Goal: Navigation & Orientation: Find specific page/section

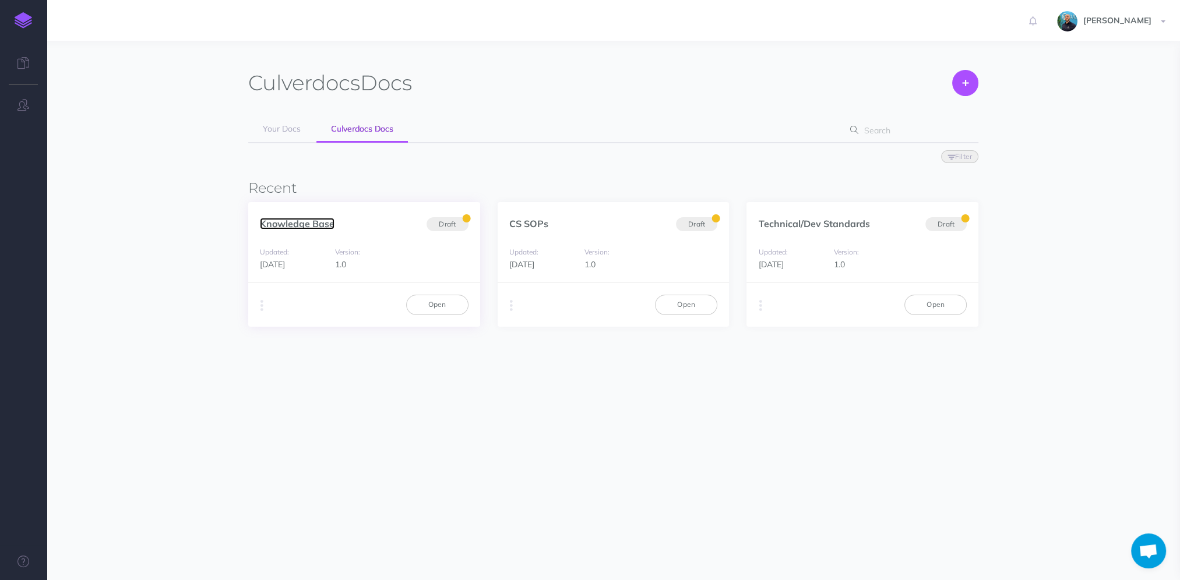
click at [303, 225] on link "Knowledge Base" at bounding box center [297, 224] width 75 height 12
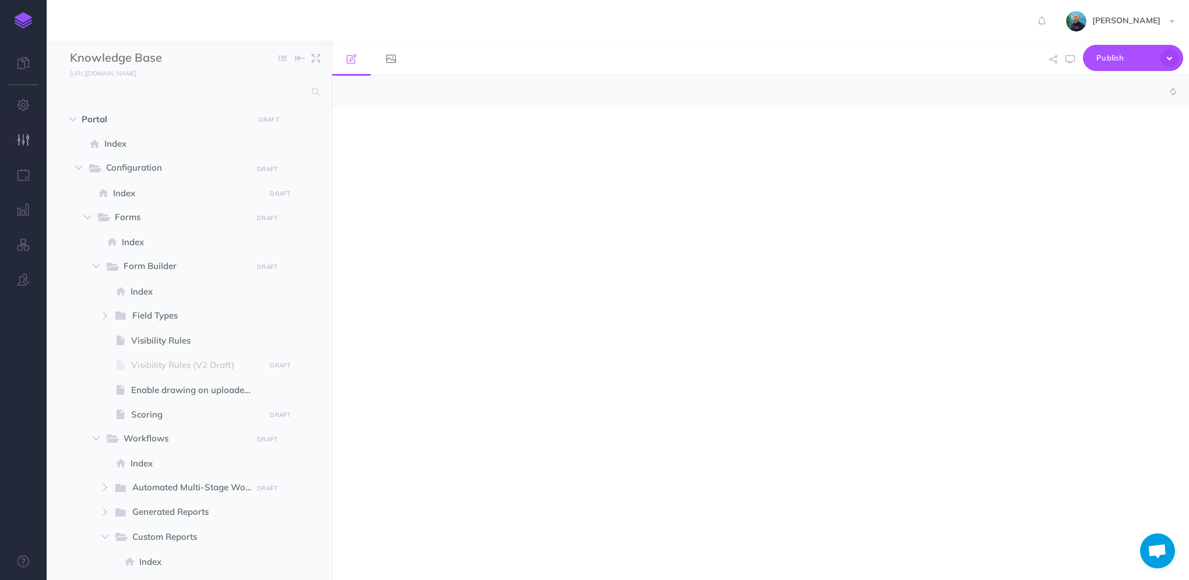
select select "null"
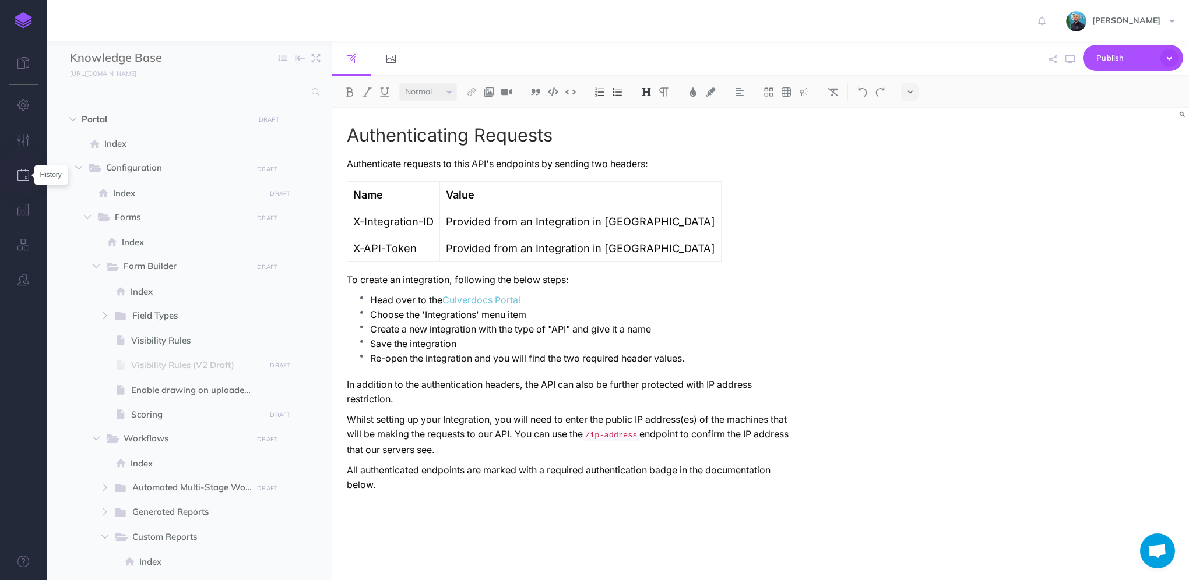
click at [30, 175] on button "button" at bounding box center [23, 175] width 47 height 35
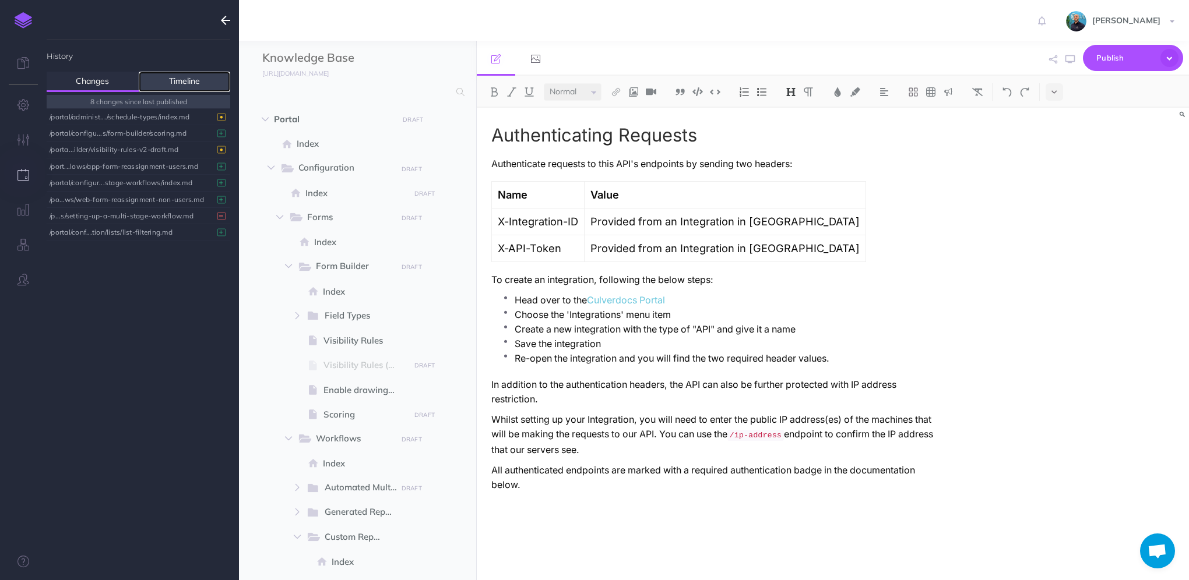
click at [177, 78] on link "Timeline" at bounding box center [185, 82] width 92 height 20
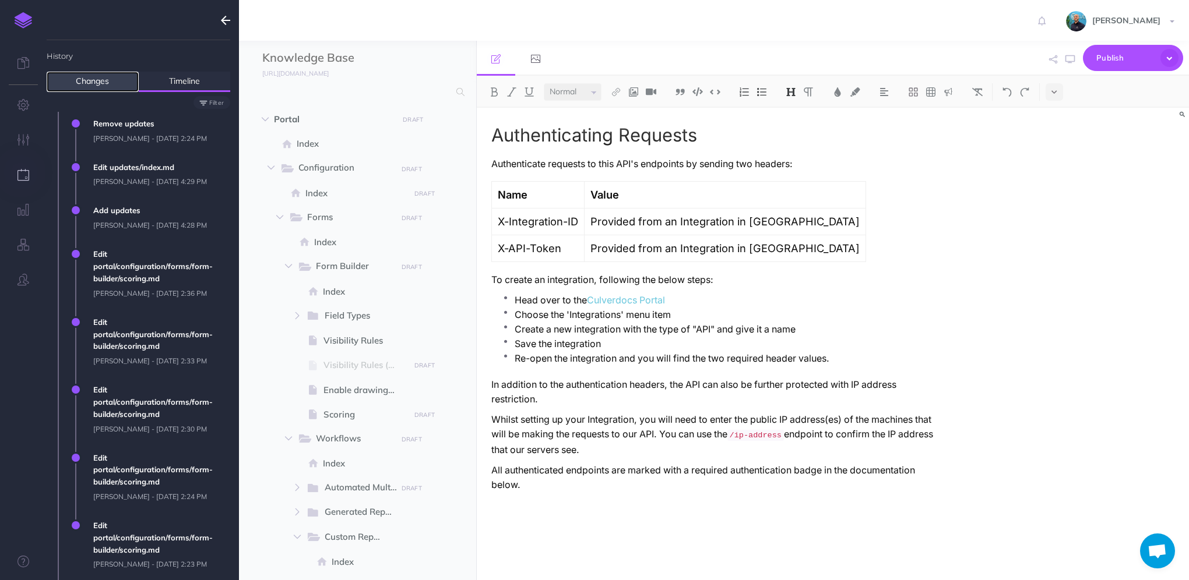
click at [94, 82] on link "Changes" at bounding box center [93, 82] width 92 height 20
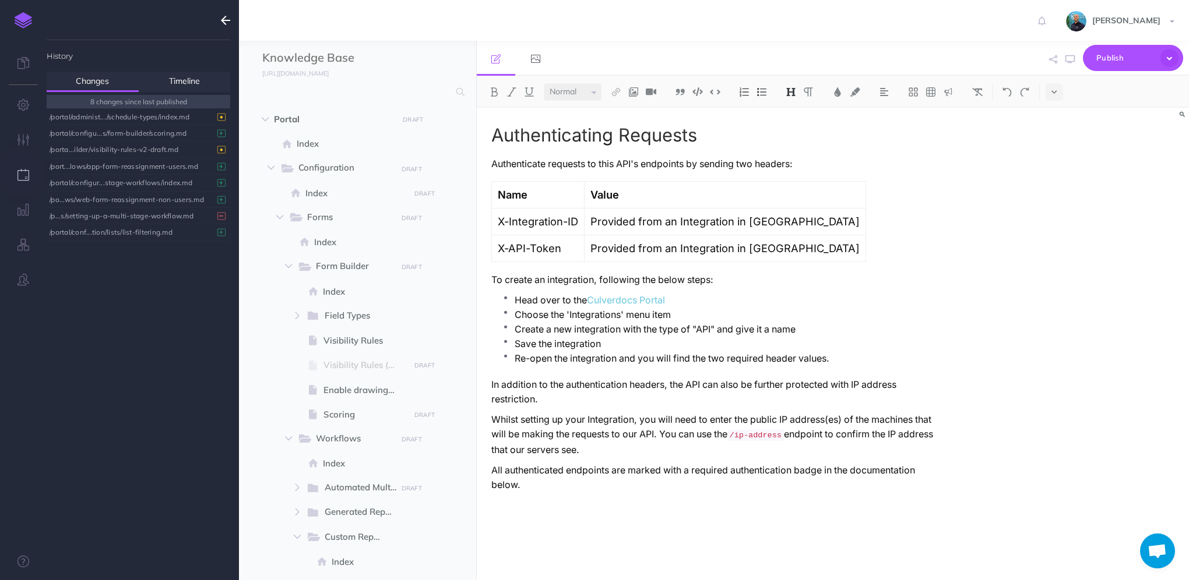
click at [219, 17] on button "button" at bounding box center [225, 20] width 27 height 41
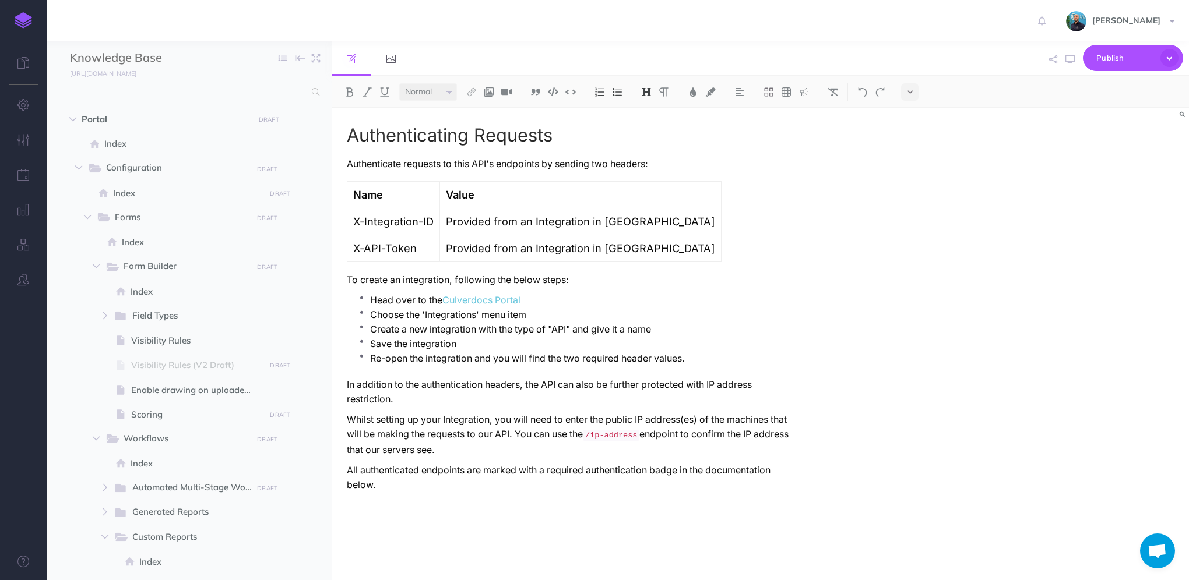
click at [19, 20] on img at bounding box center [23, 20] width 17 height 16
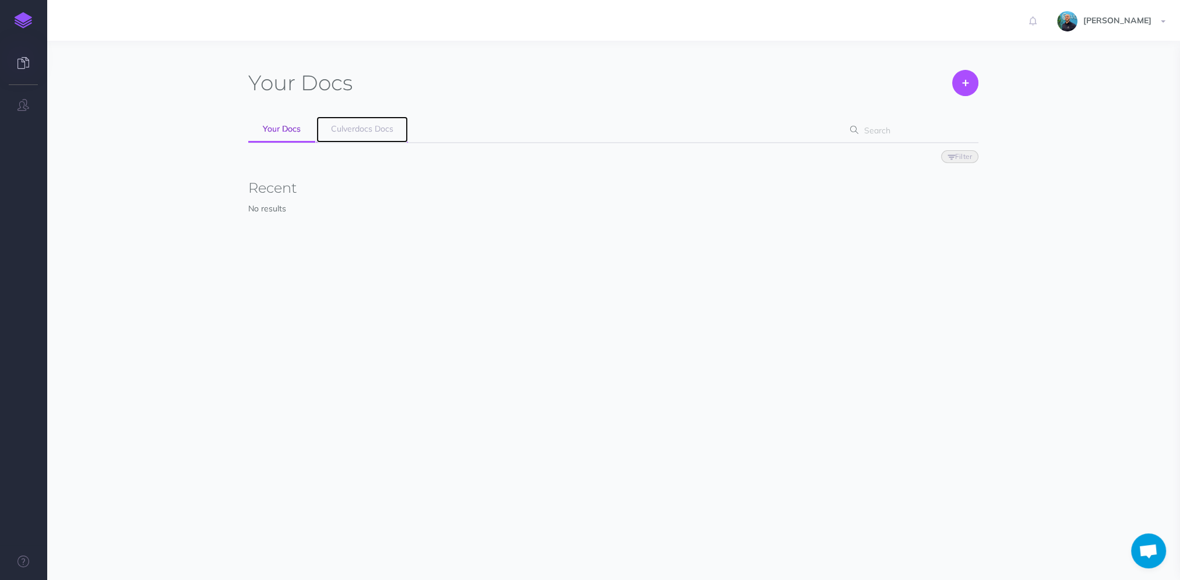
click at [344, 128] on span "Culverdocs Docs" at bounding box center [362, 129] width 62 height 10
